Goal: Check status: Check status

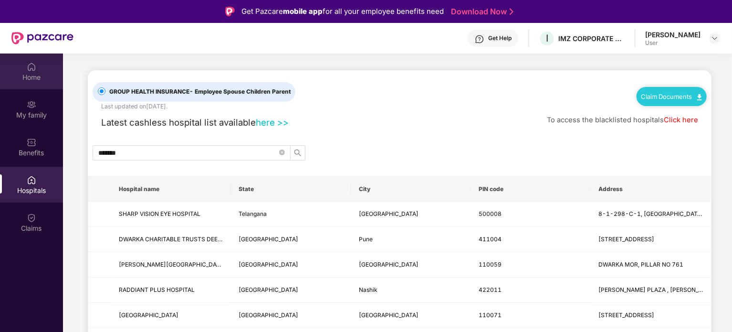
click at [39, 73] on div "Home" at bounding box center [31, 78] width 63 height 10
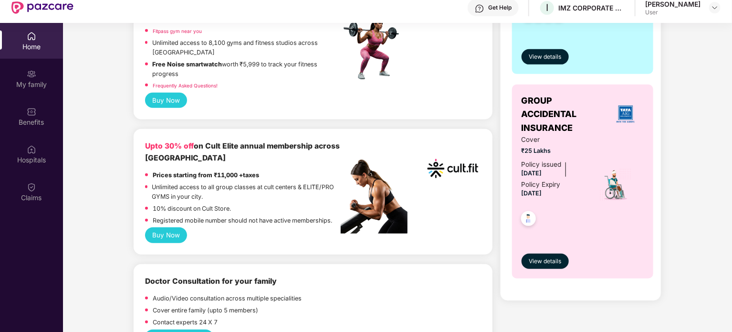
scroll to position [292, 0]
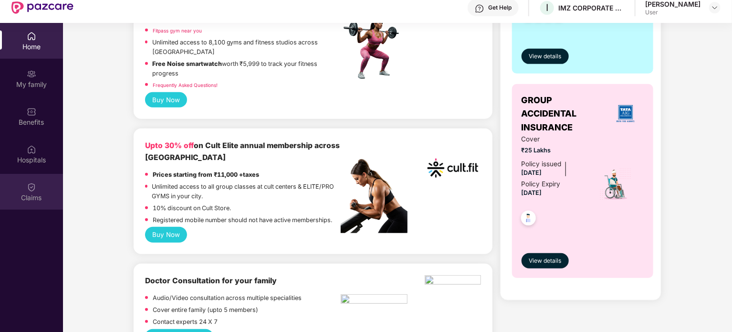
click at [24, 188] on div "Claims" at bounding box center [31, 192] width 63 height 36
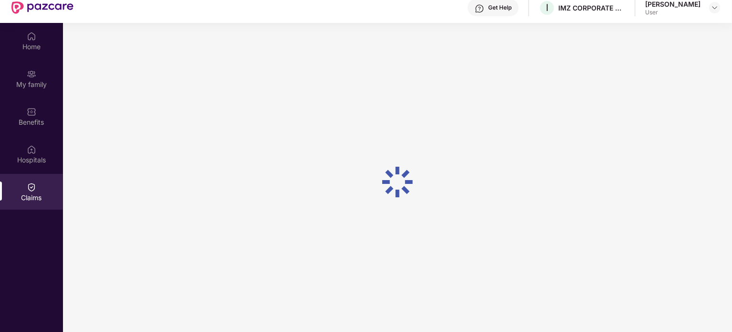
scroll to position [0, 0]
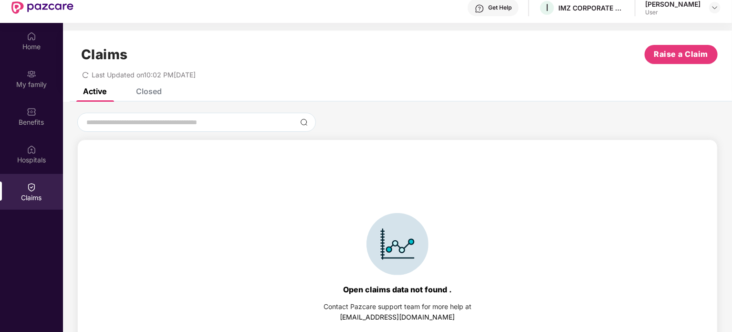
click at [151, 92] on div "Closed" at bounding box center [149, 91] width 26 height 10
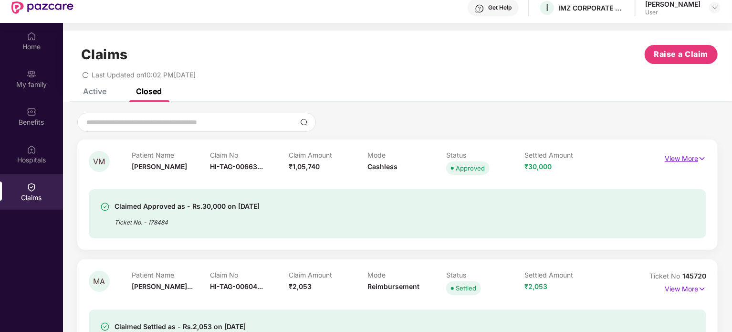
click at [684, 159] on p "View More" at bounding box center [686, 157] width 42 height 13
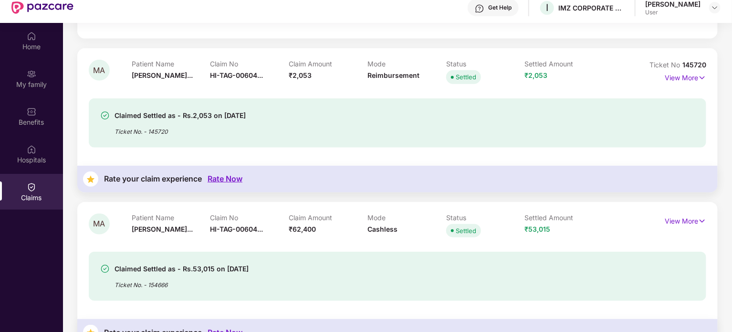
scroll to position [403, 0]
click at [670, 217] on p "View More" at bounding box center [686, 220] width 42 height 13
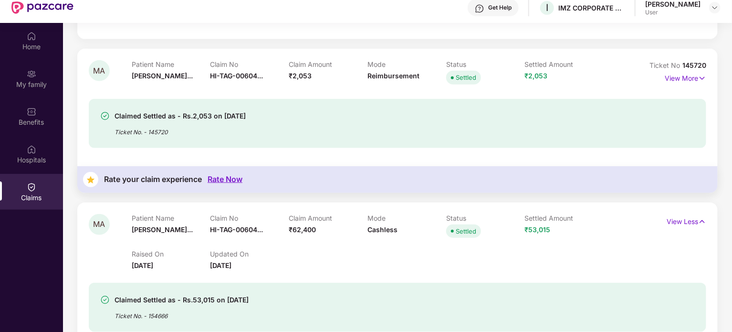
click at [303, 232] on span "₹62,400" at bounding box center [302, 229] width 27 height 8
click at [285, 233] on div "Claim No HI-TAG-00604..." at bounding box center [249, 227] width 79 height 26
click at [525, 228] on span "₹53,015" at bounding box center [538, 229] width 26 height 8
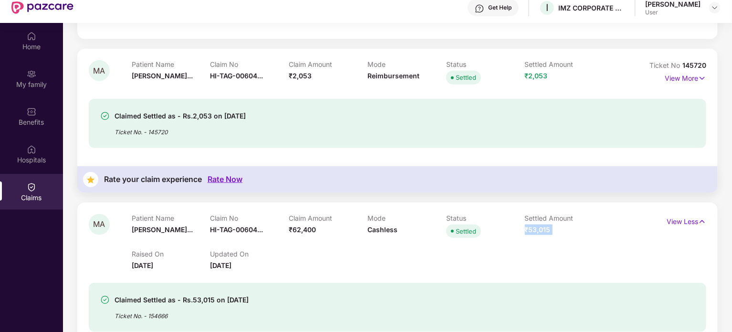
click at [525, 228] on span "₹53,015" at bounding box center [538, 229] width 26 height 8
click at [531, 227] on span "₹53,015" at bounding box center [538, 229] width 26 height 8
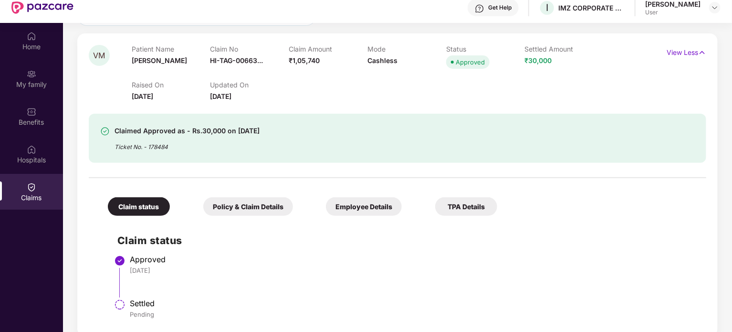
scroll to position [0, 0]
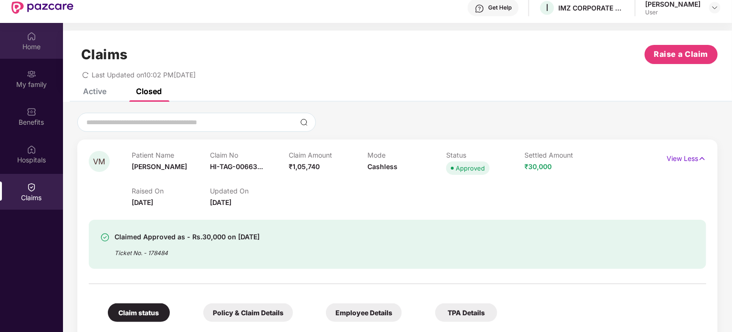
click at [21, 43] on div "Home" at bounding box center [31, 47] width 63 height 10
